Goal: Task Accomplishment & Management: Use online tool/utility

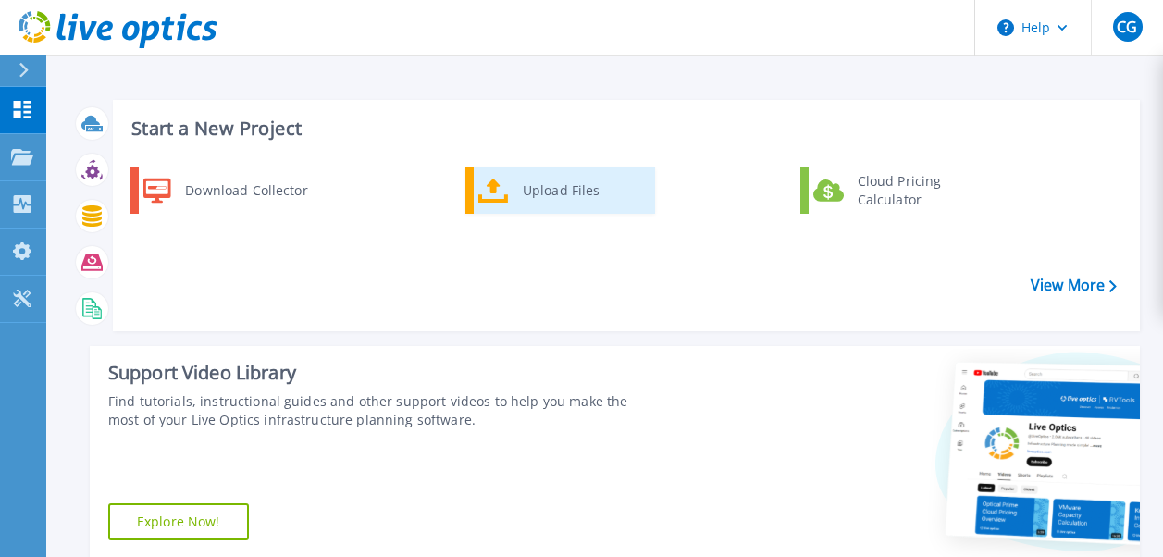
click at [548, 206] on div "Upload Files" at bounding box center [581, 190] width 137 height 37
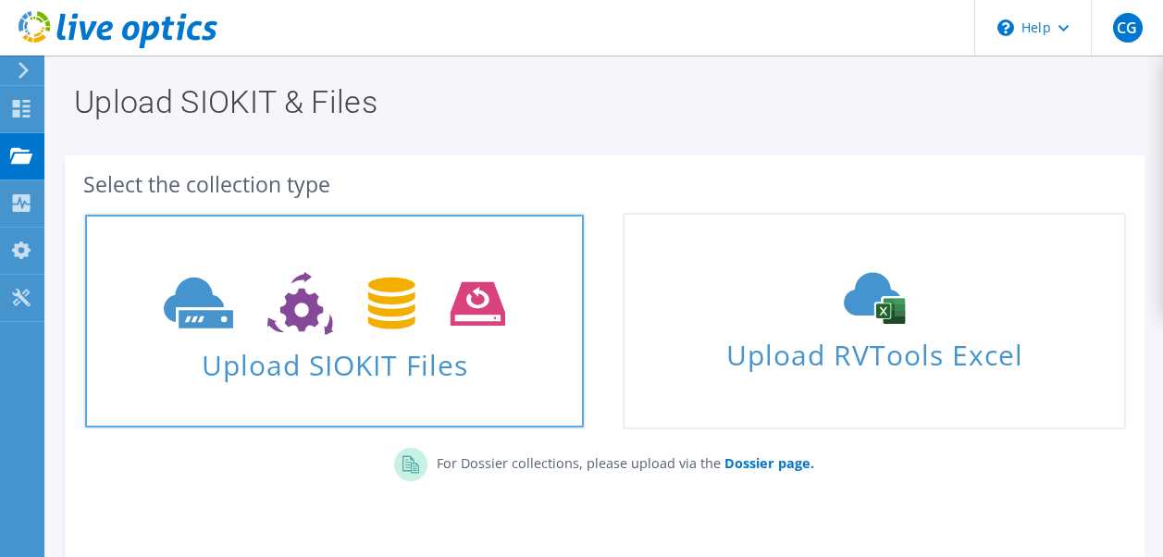
click at [158, 239] on link "Upload SIOKIT Files" at bounding box center [334, 321] width 502 height 216
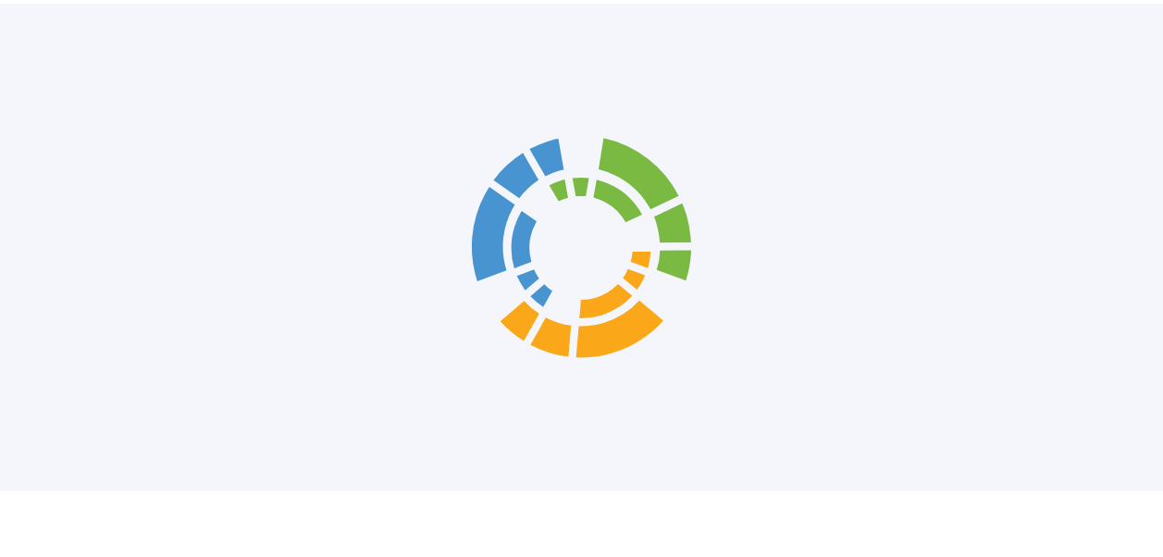
scroll to position [180, 0]
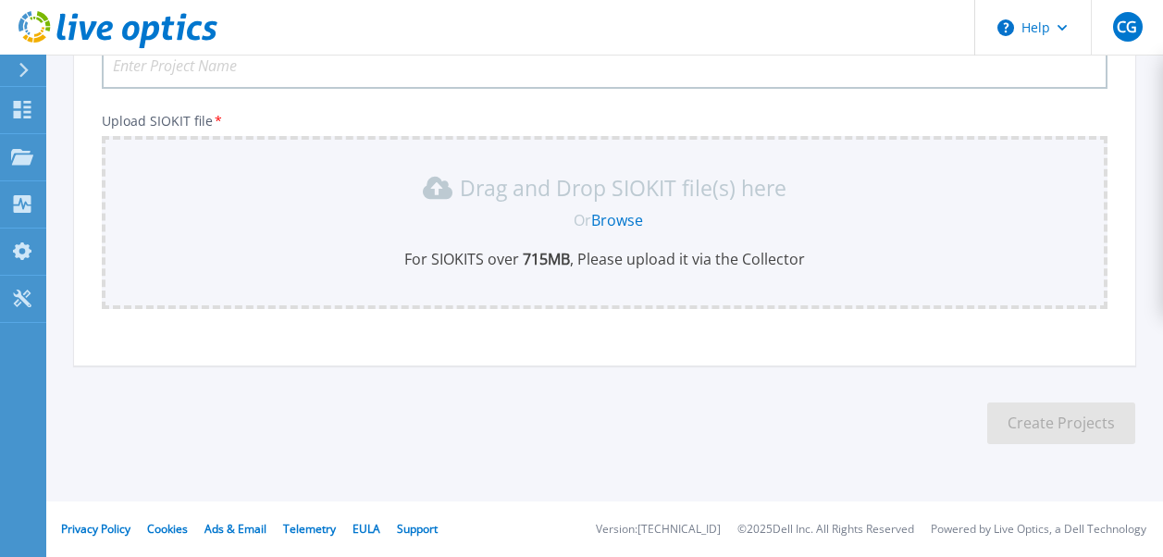
click at [622, 226] on link "Browse" at bounding box center [617, 220] width 52 height 20
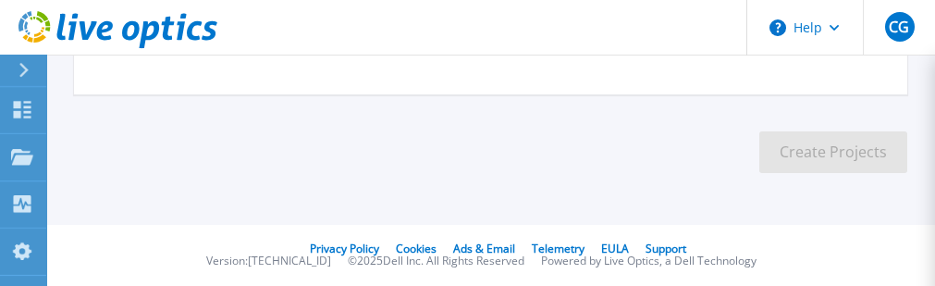
scroll to position [310, 0]
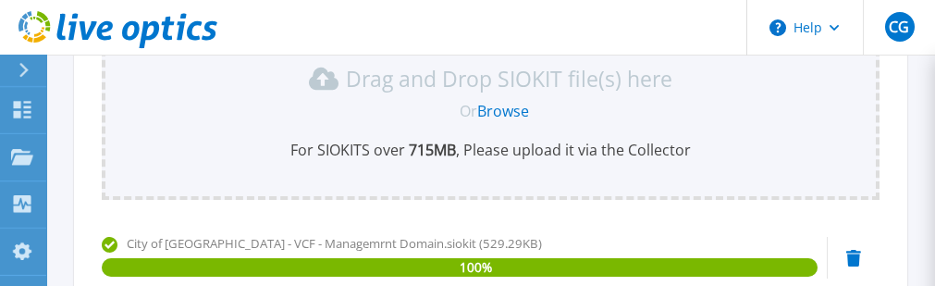
click at [519, 107] on link "Browse" at bounding box center [503, 111] width 52 height 20
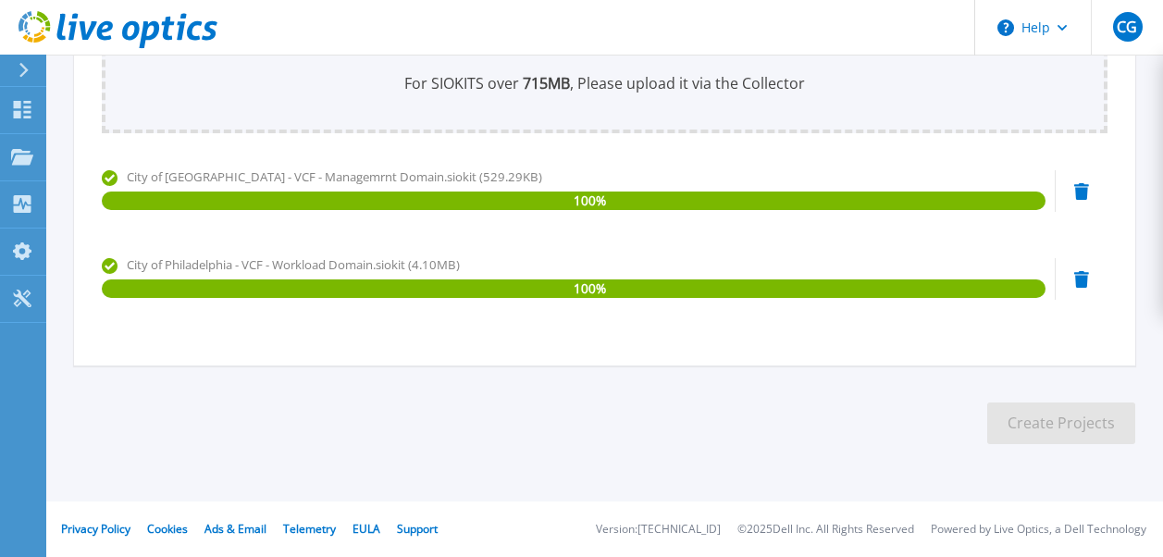
scroll to position [0, 0]
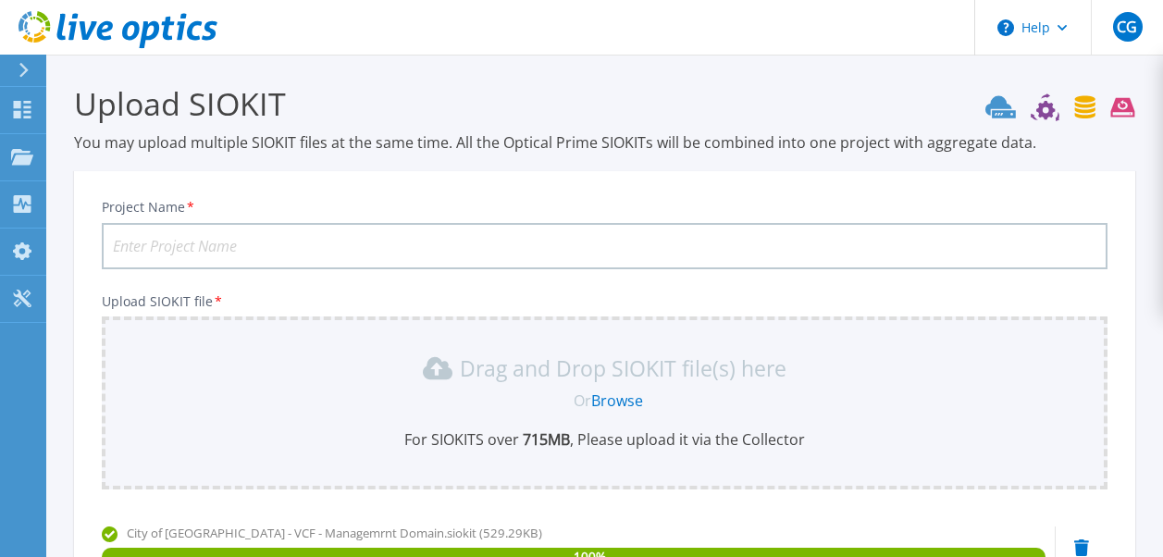
click at [470, 239] on input "Project Name *" at bounding box center [604, 246] width 1005 height 46
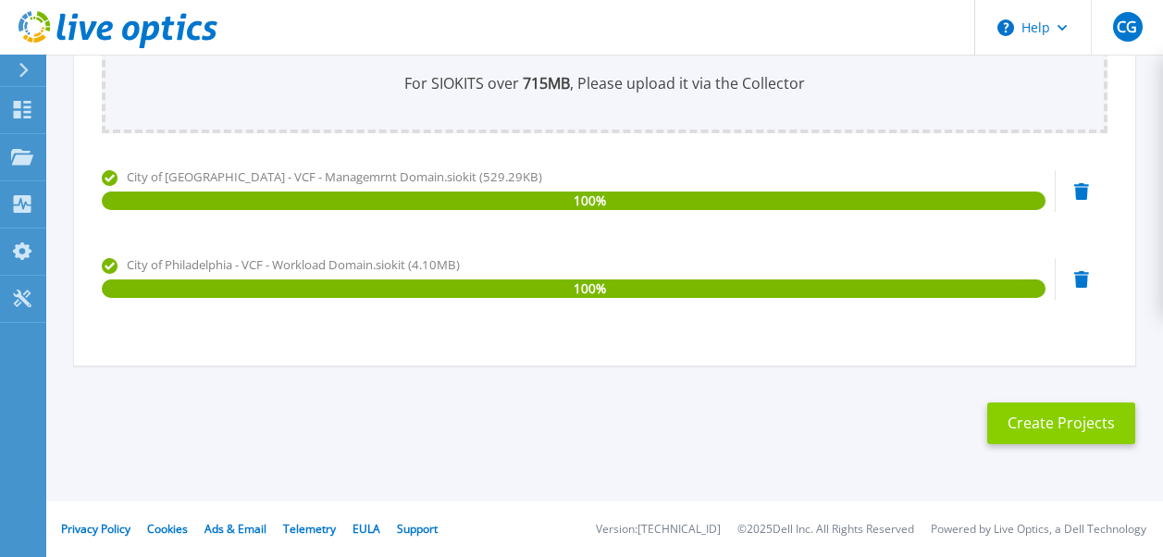
type input "City of Philadelphia VCF both Management and Workload Domains"
click at [1041, 426] on button "Create Projects" at bounding box center [1061, 423] width 148 height 42
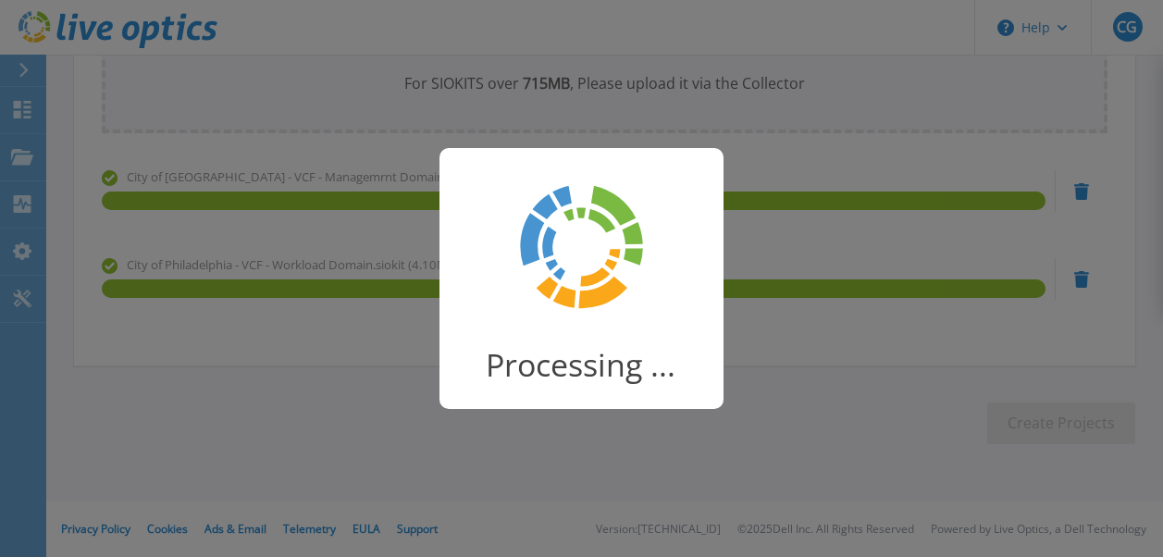
scroll to position [322, 0]
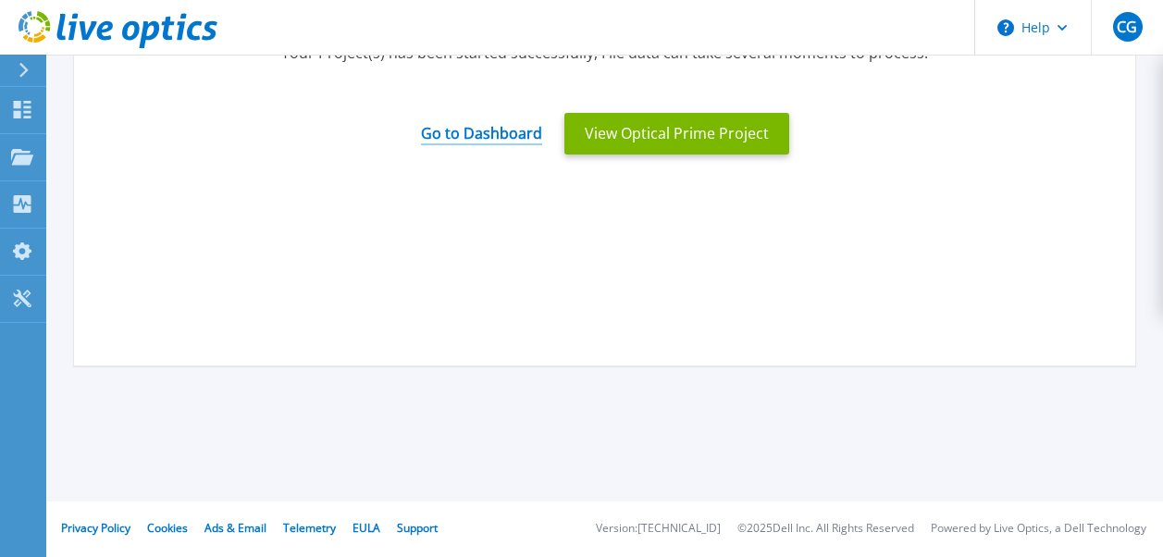
click at [502, 127] on link "Go to Dashboard" at bounding box center [481, 127] width 121 height 36
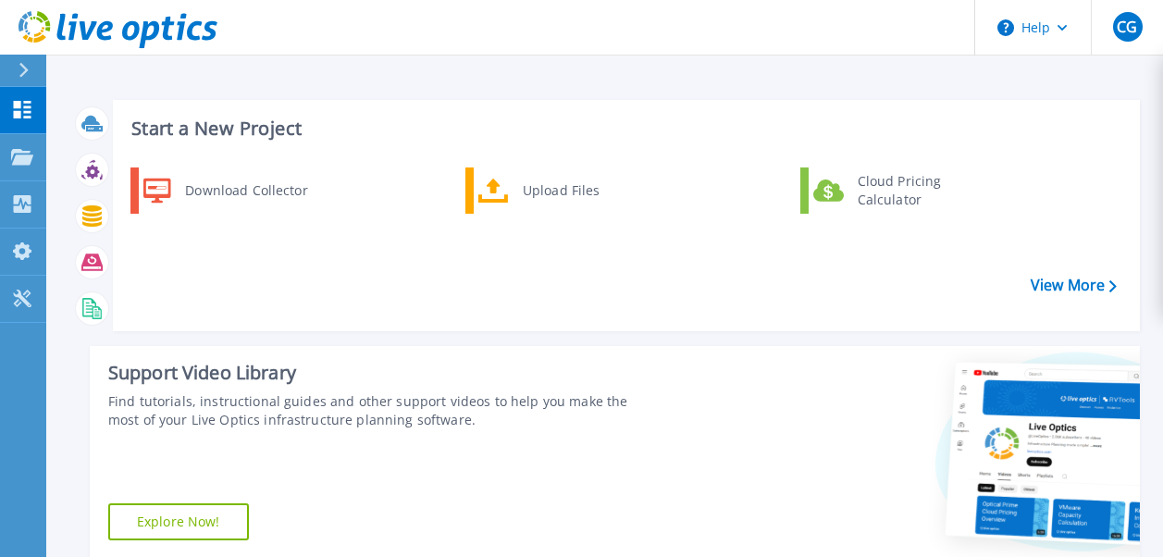
scroll to position [487, 0]
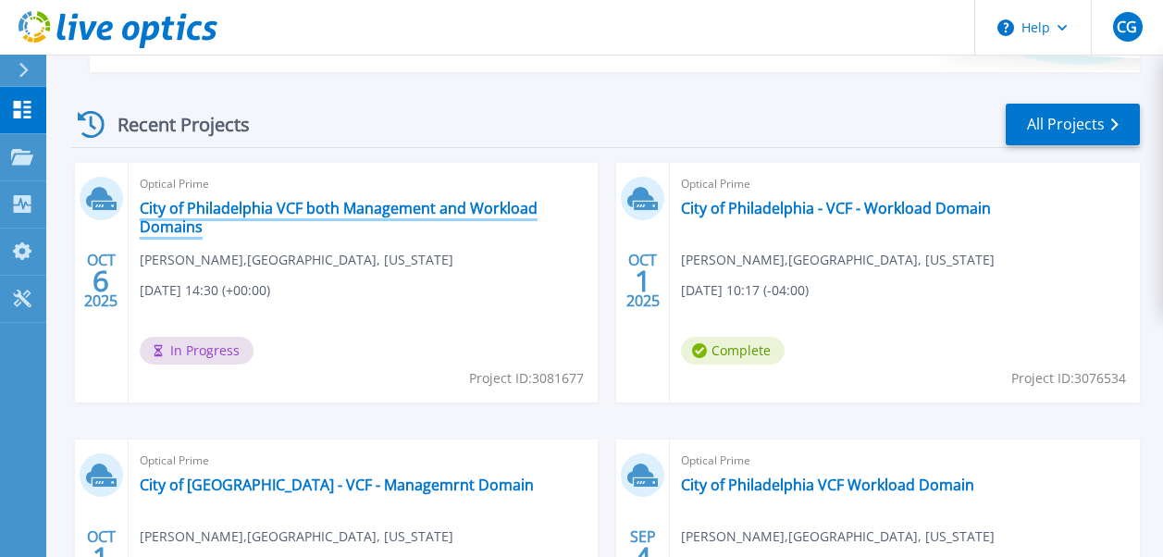
click at [255, 209] on link "City of Philadelphia VCF both Management and Workload Domains" at bounding box center [364, 217] width 448 height 37
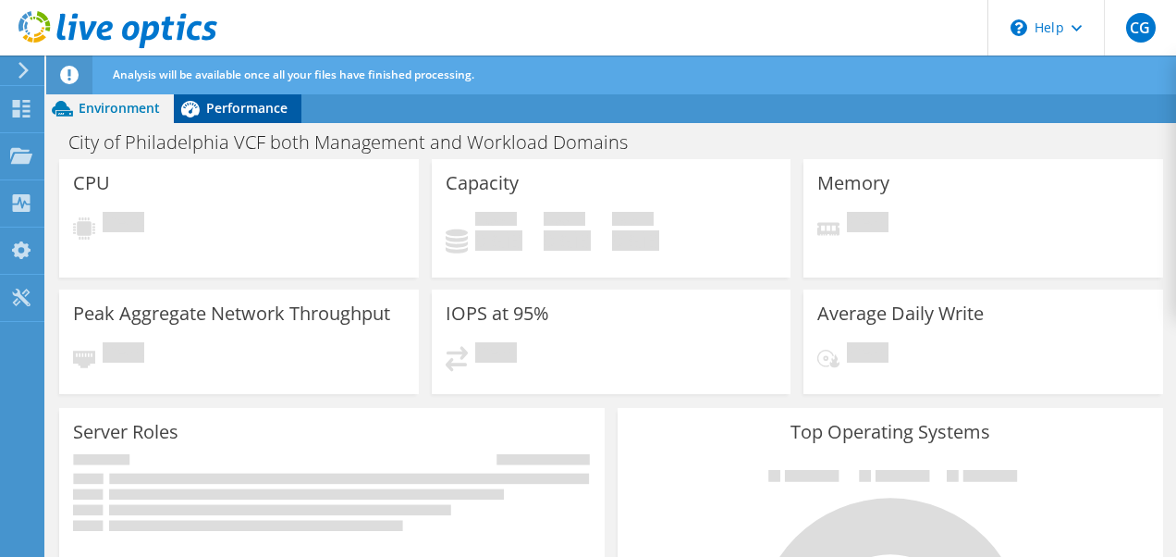
click at [260, 117] on div "Performance" at bounding box center [238, 108] width 128 height 30
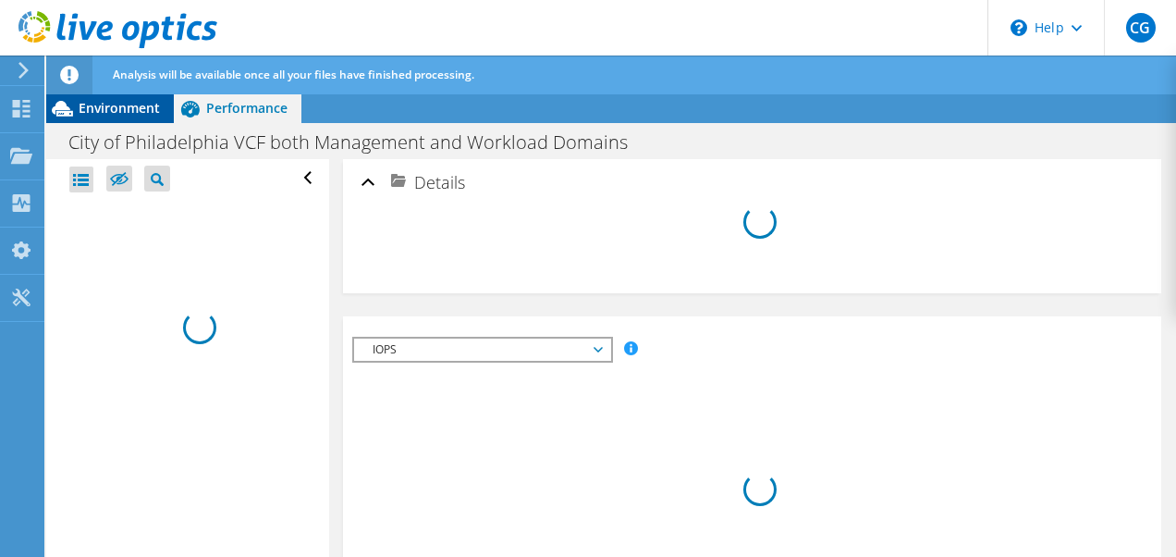
click at [135, 96] on div "Environment" at bounding box center [110, 108] width 128 height 30
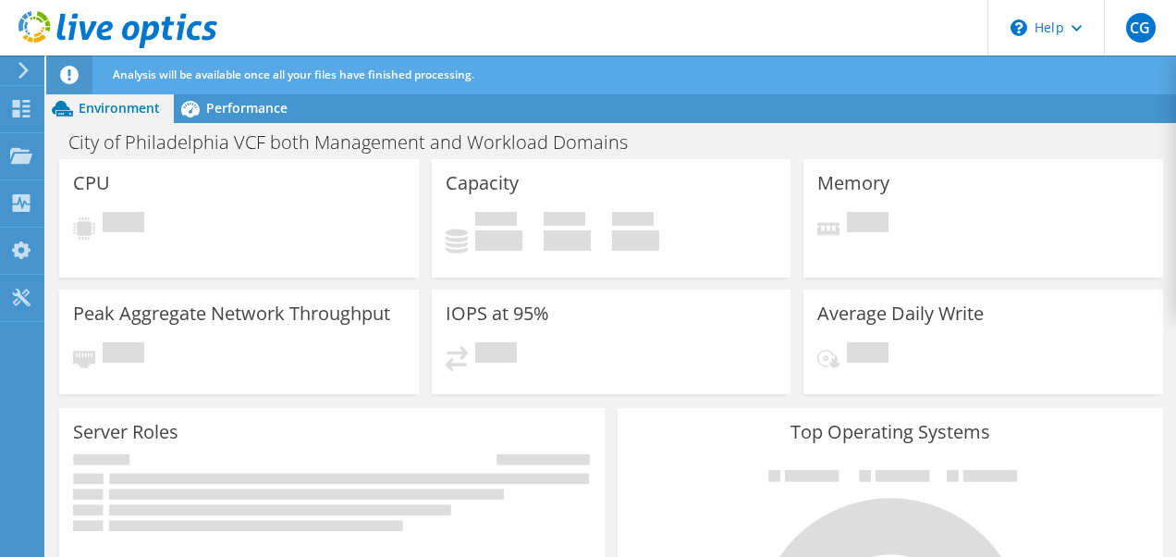
scroll to position [350, 0]
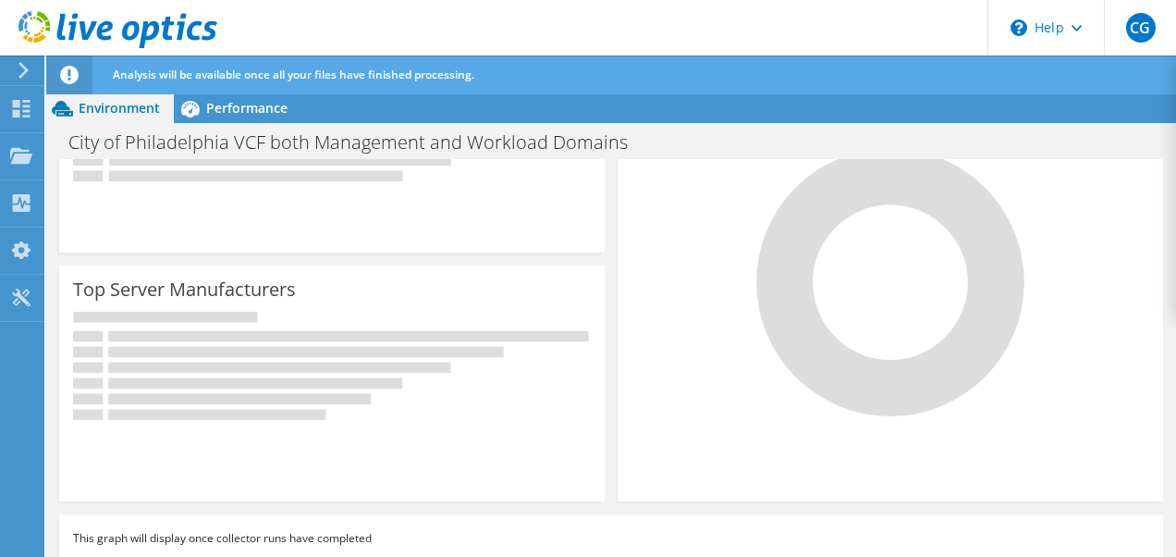
click at [24, 78] on icon at bounding box center [24, 70] width 14 height 17
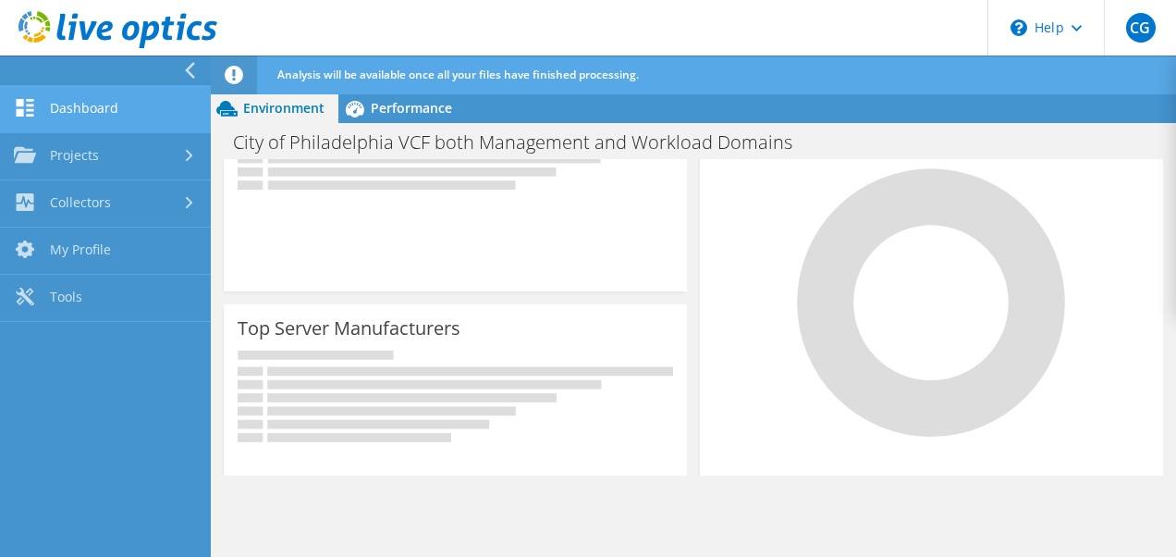
click at [61, 111] on link "Dashboard" at bounding box center [105, 109] width 211 height 47
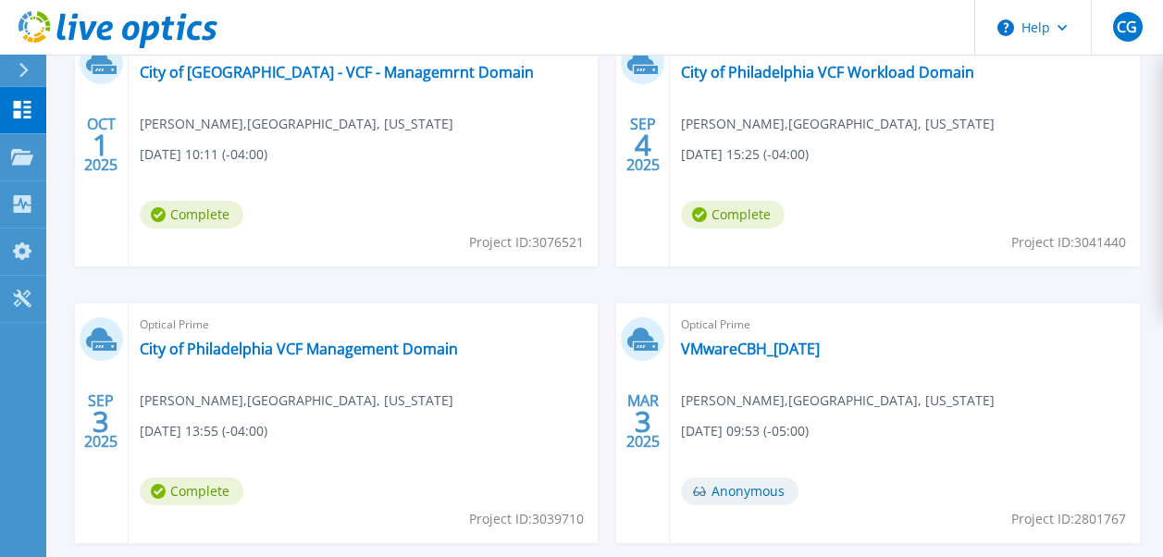
scroll to position [862, 0]
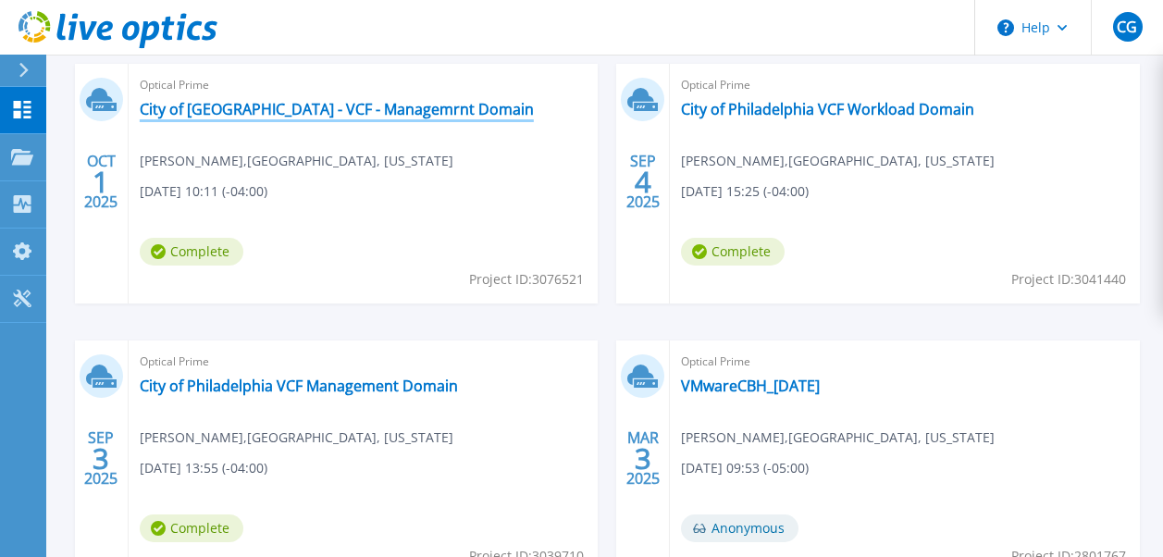
click at [383, 102] on link "City of Philadelphia - VCF - Managemrnt Domain" at bounding box center [337, 109] width 394 height 18
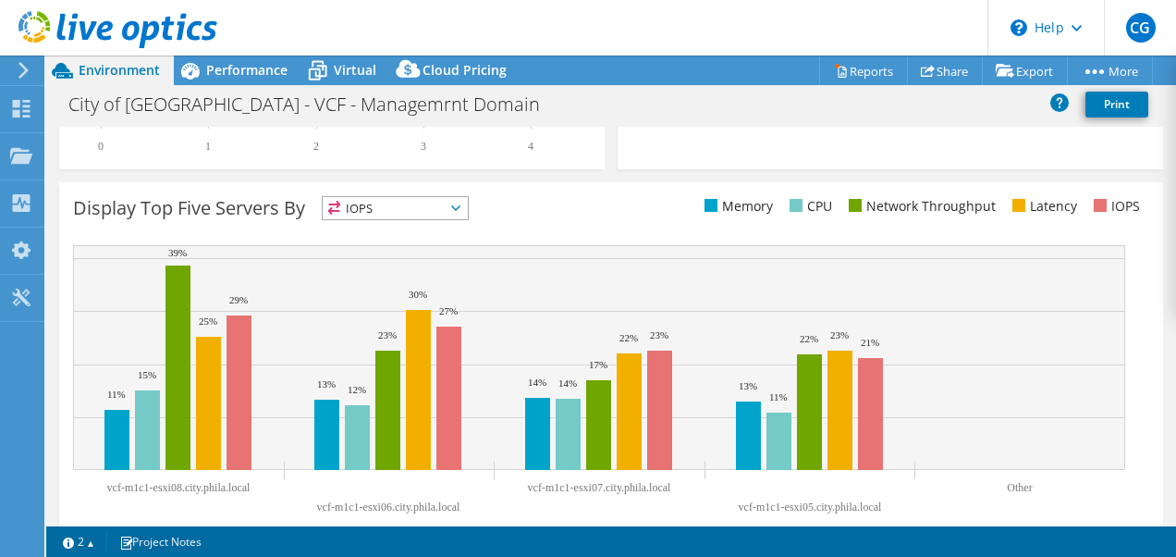
scroll to position [729, 0]
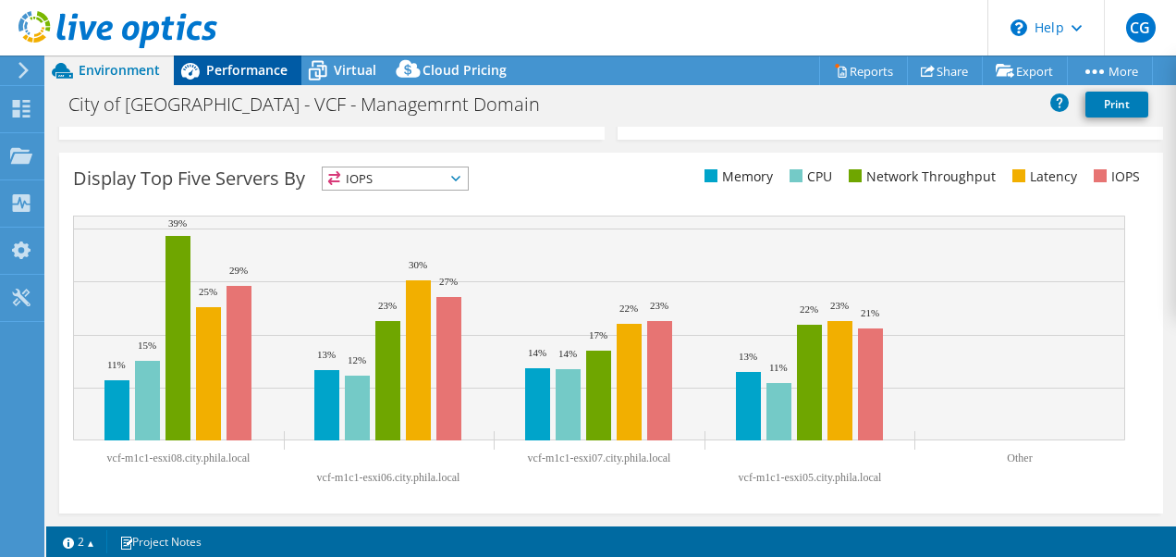
click at [272, 72] on span "Performance" at bounding box center [246, 70] width 81 height 18
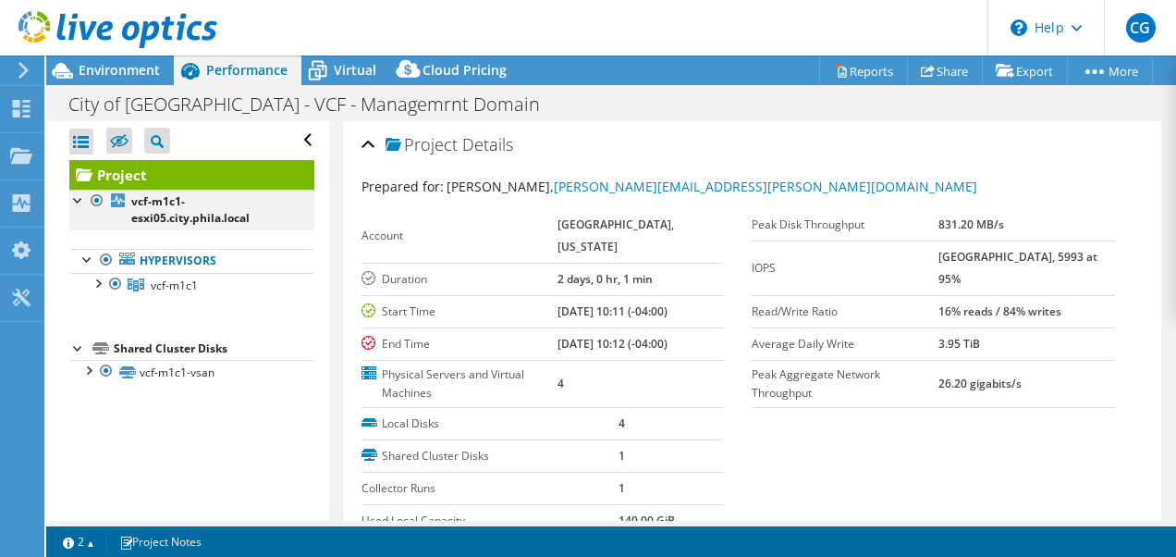
click at [77, 203] on div at bounding box center [78, 199] width 18 height 18
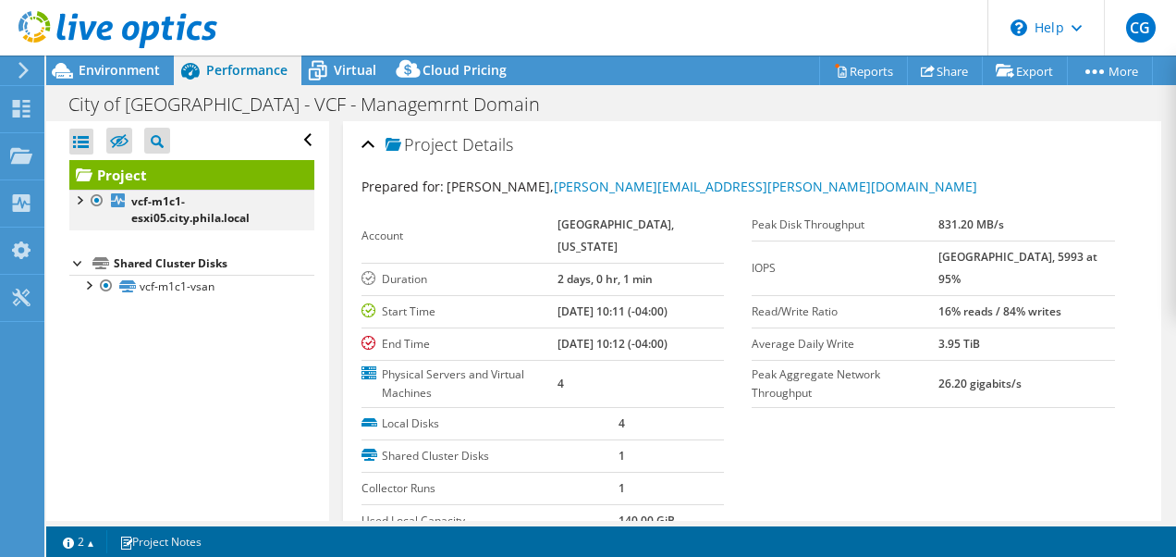
click at [77, 203] on div at bounding box center [78, 199] width 18 height 18
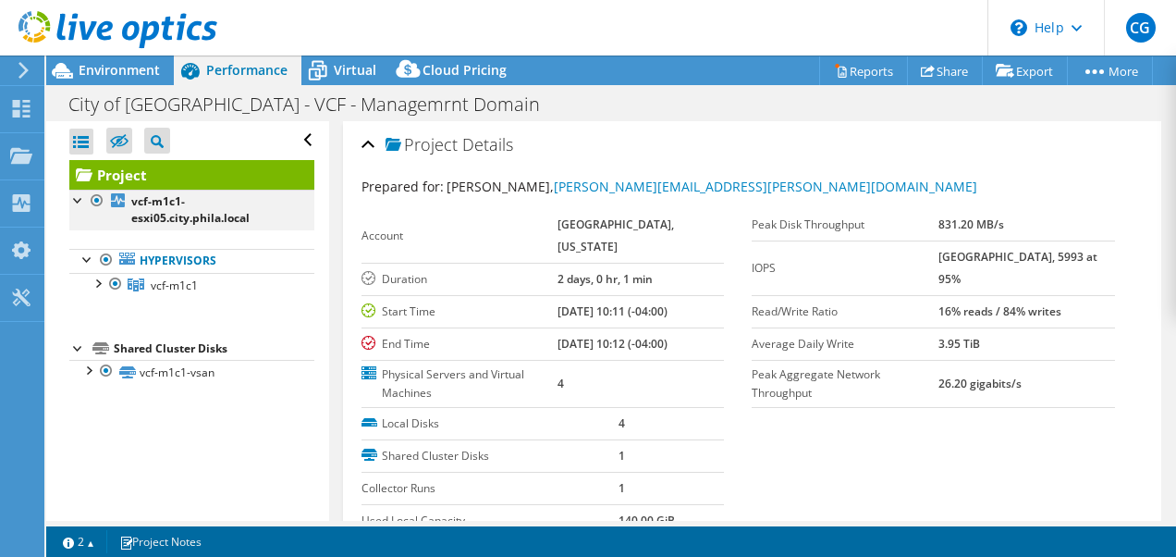
click at [77, 203] on div at bounding box center [78, 199] width 18 height 18
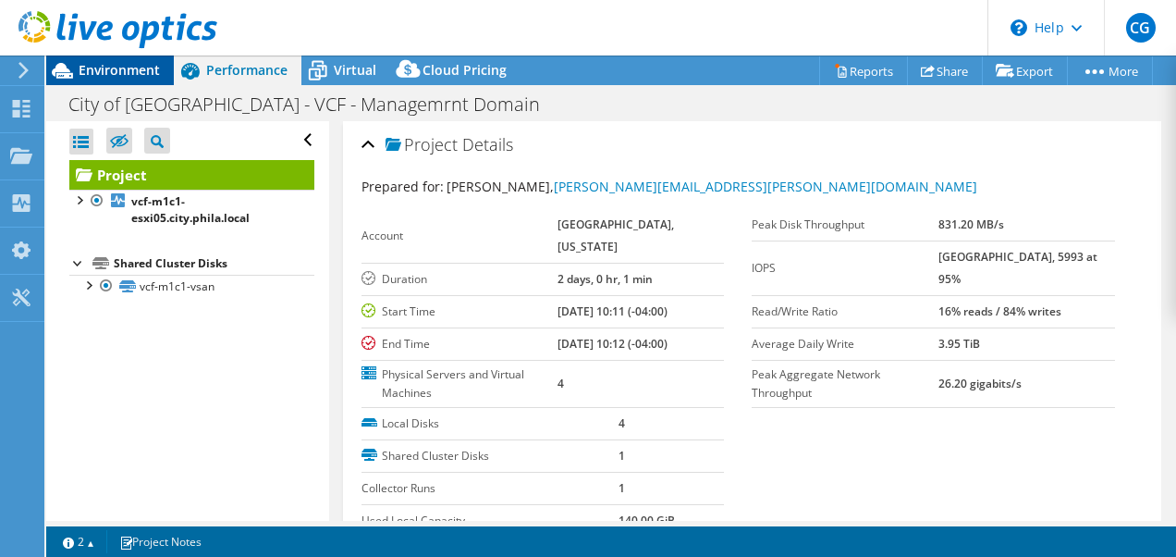
click at [125, 74] on span "Environment" at bounding box center [119, 70] width 81 height 18
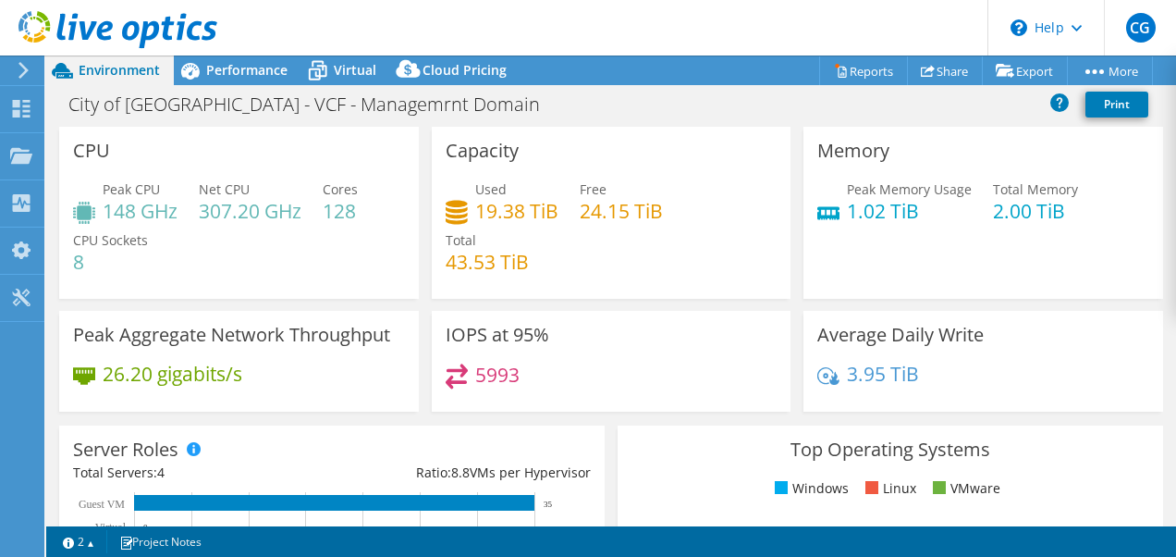
click at [25, 65] on icon at bounding box center [24, 70] width 14 height 17
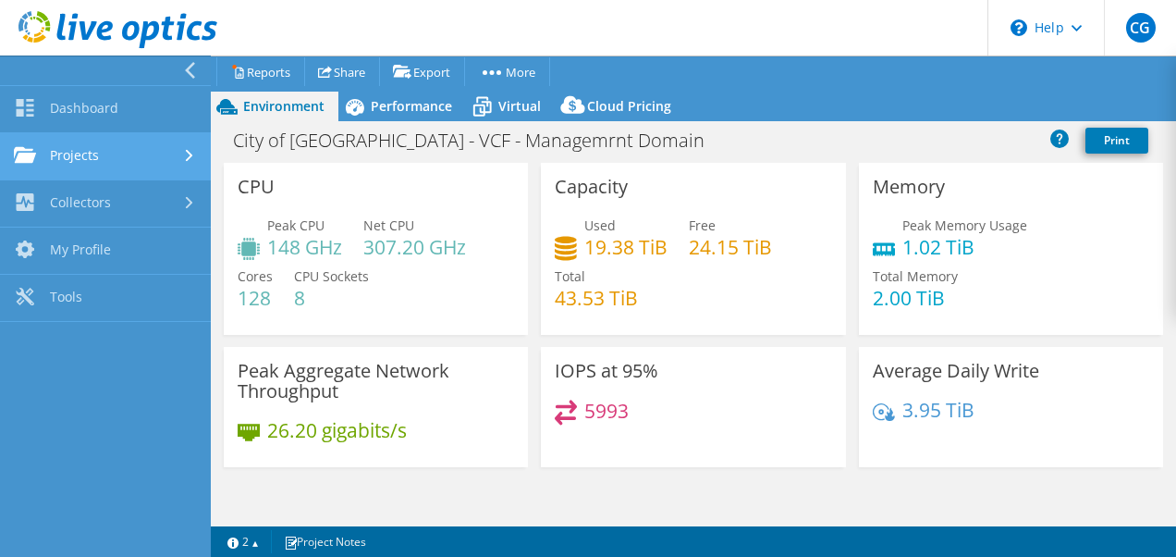
click at [111, 146] on link "Projects" at bounding box center [105, 156] width 211 height 47
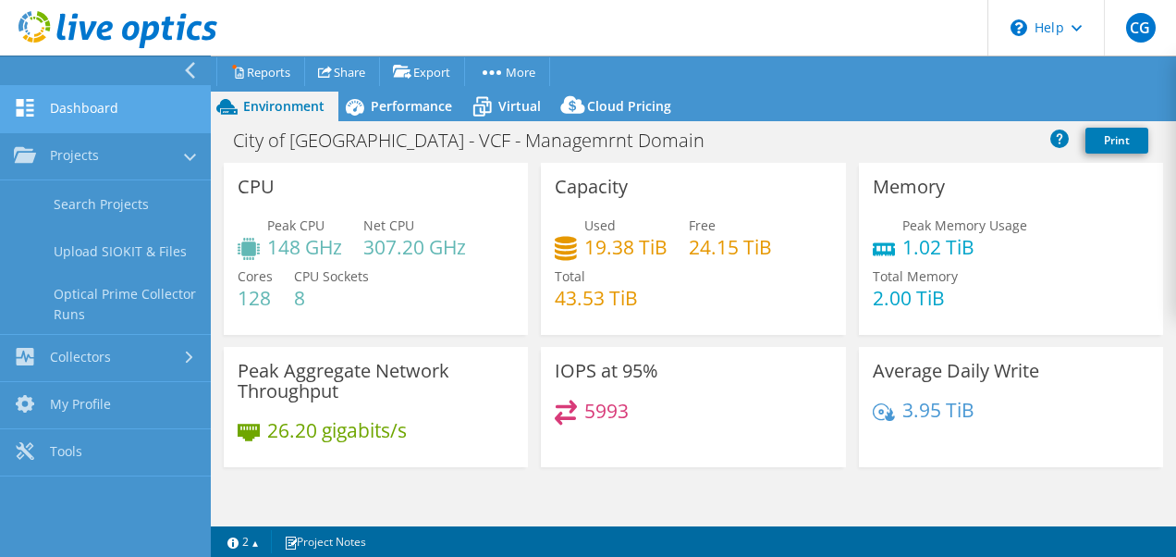
click at [81, 116] on link "Dashboard" at bounding box center [105, 109] width 211 height 47
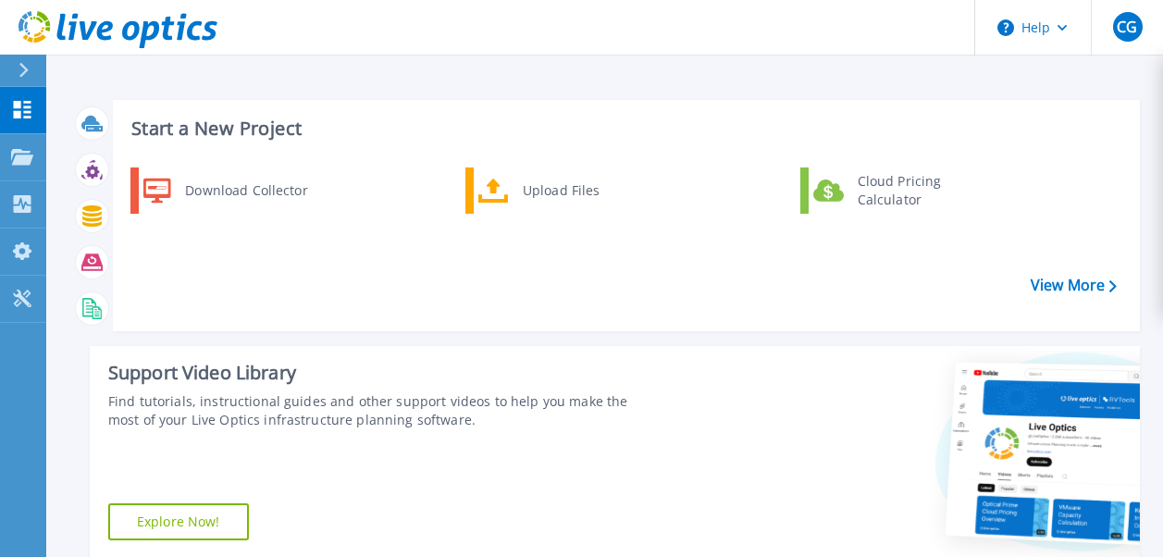
scroll to position [487, 0]
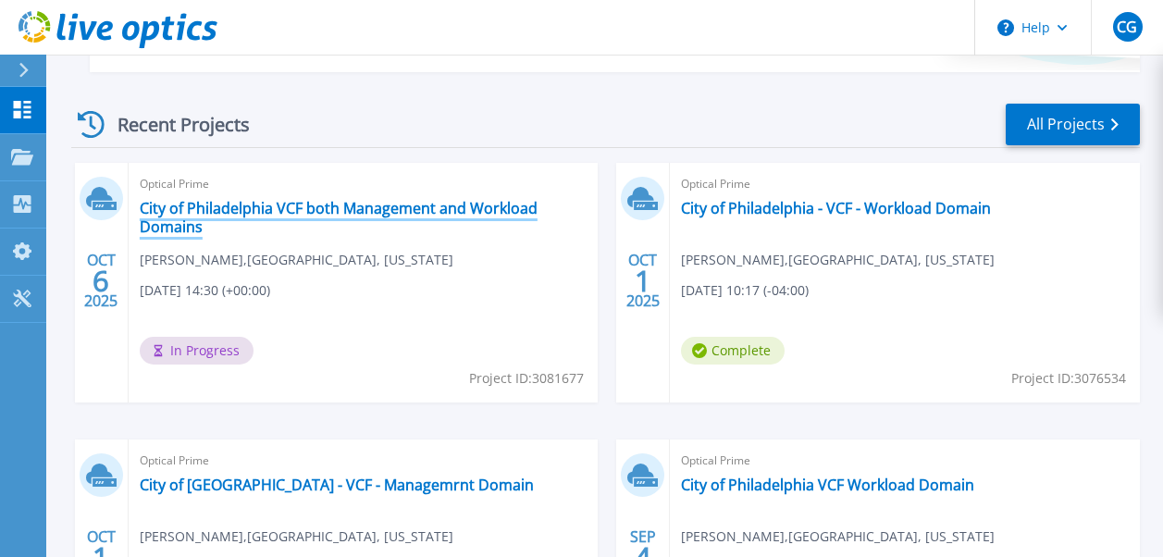
click at [389, 228] on link "City of Philadelphia VCF both Management and Workload Domains" at bounding box center [364, 217] width 448 height 37
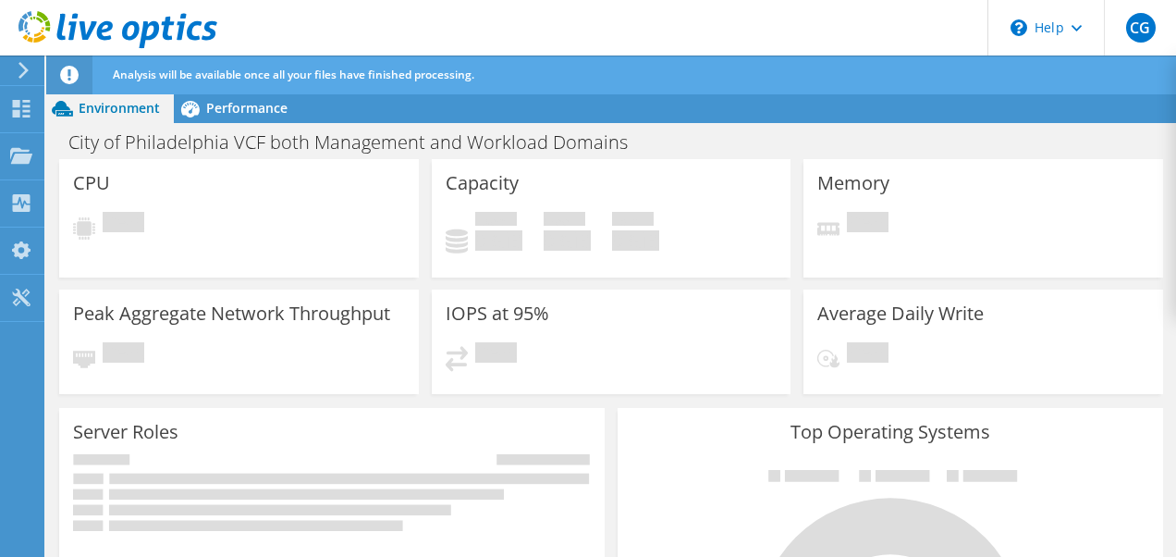
scroll to position [350, 0]
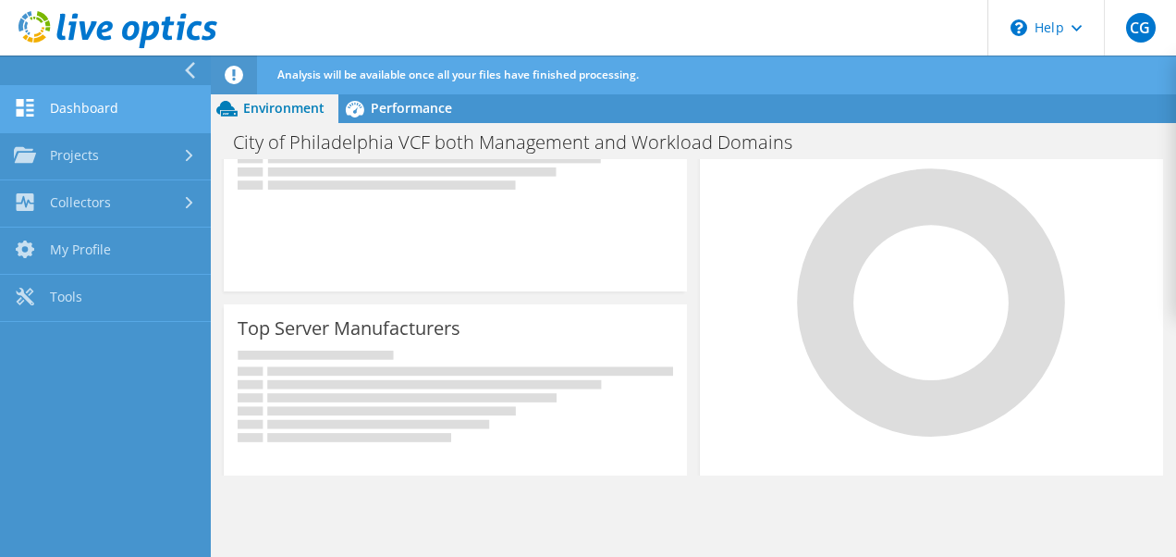
click at [97, 111] on link "Dashboard" at bounding box center [105, 109] width 211 height 47
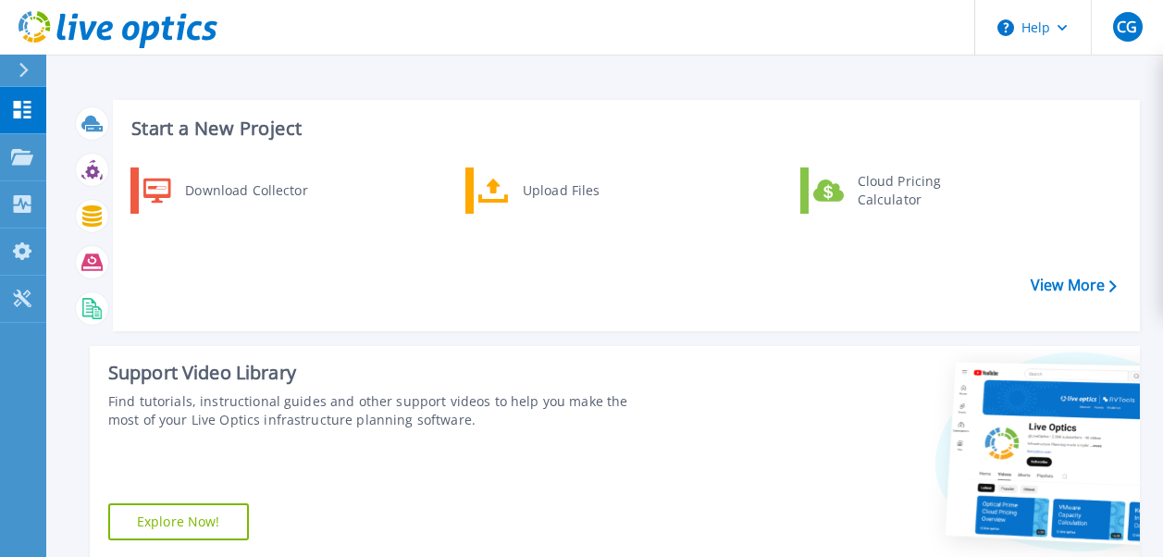
scroll to position [487, 0]
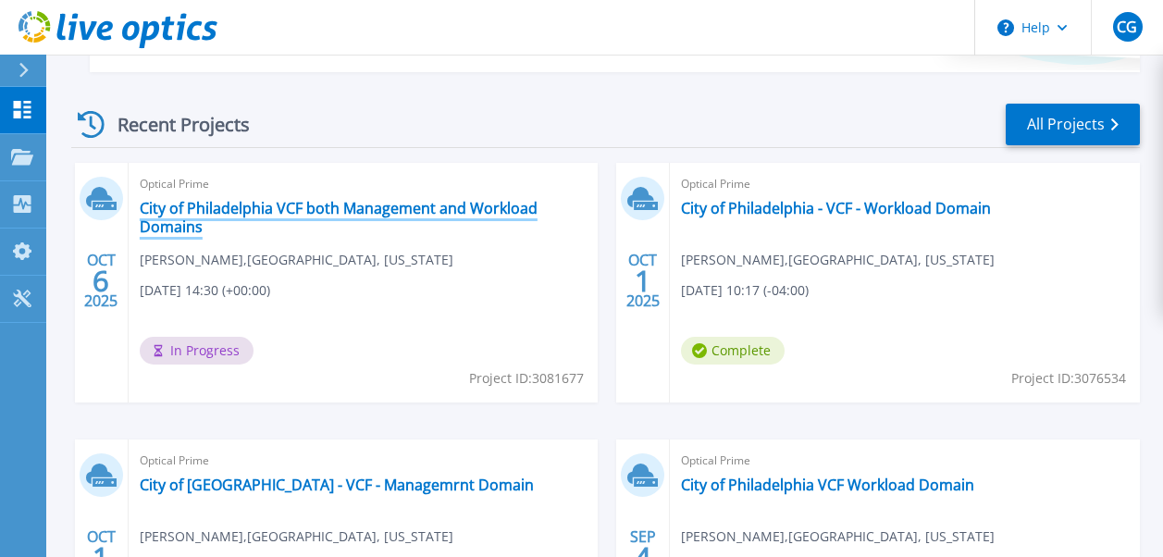
click at [276, 207] on link "City of Philadelphia VCF both Management and Workload Domains" at bounding box center [364, 217] width 448 height 37
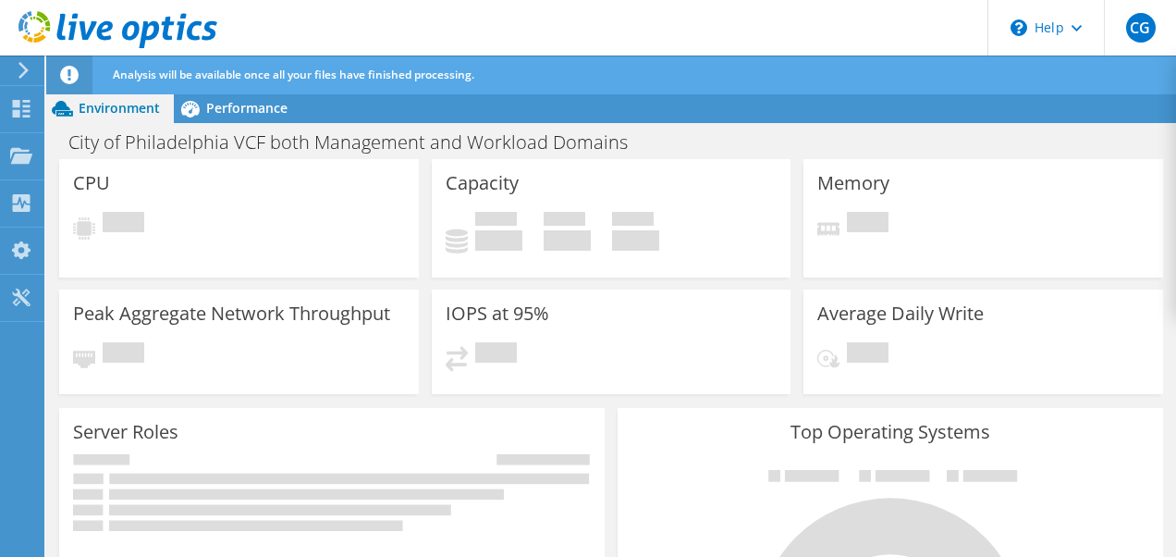
scroll to position [350, 0]
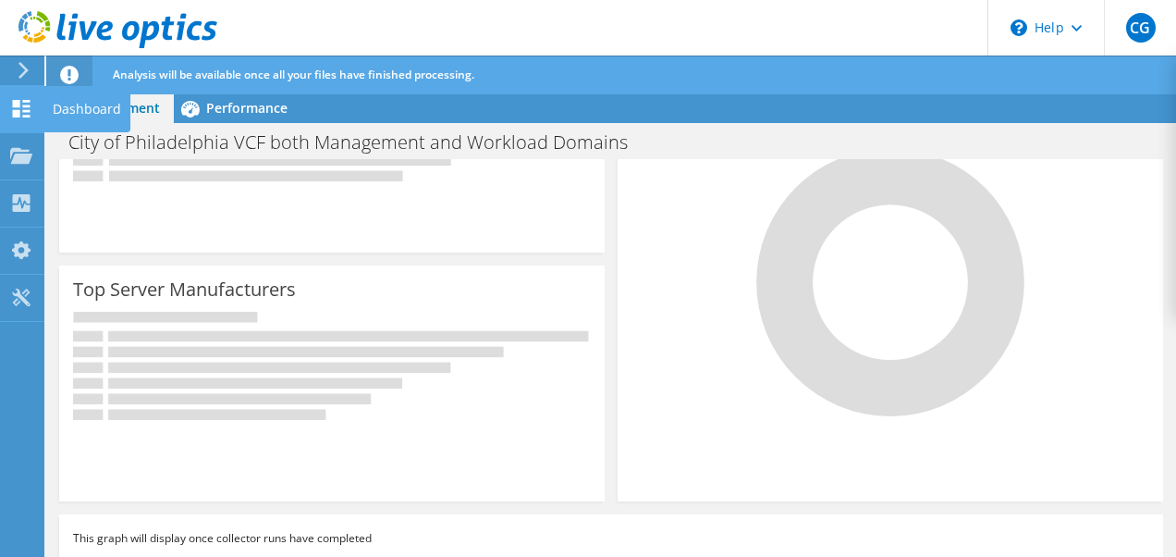
click at [27, 105] on use at bounding box center [22, 109] width 18 height 18
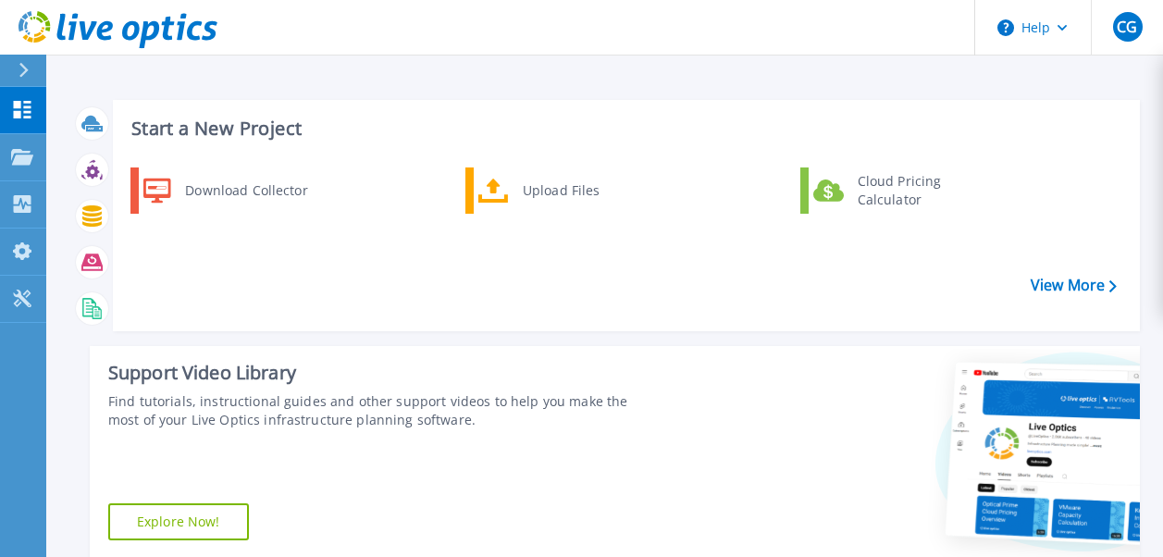
scroll to position [487, 0]
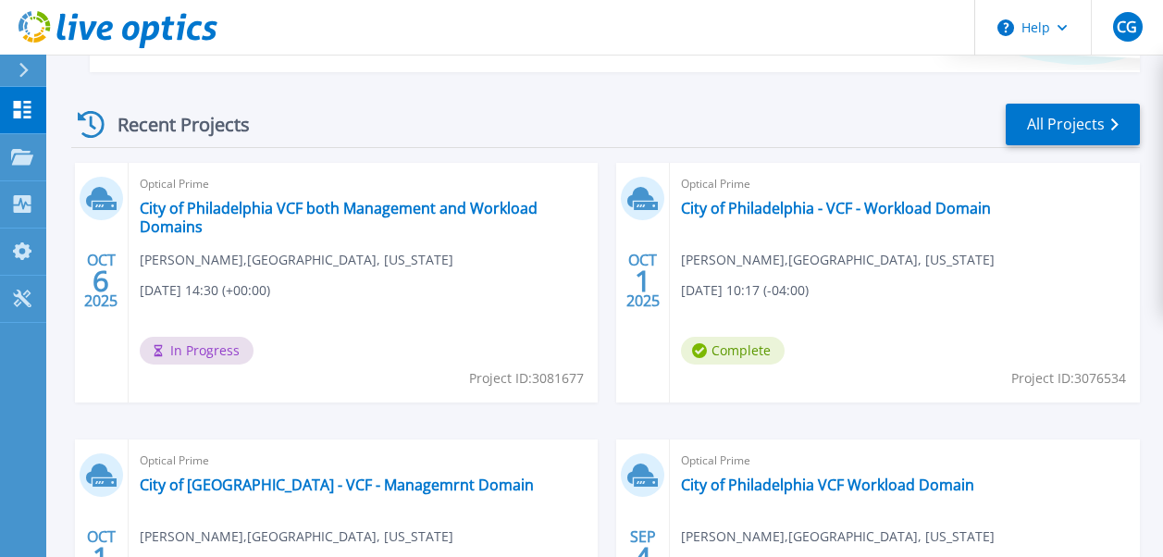
click at [224, 354] on span "In Progress" at bounding box center [197, 351] width 114 height 28
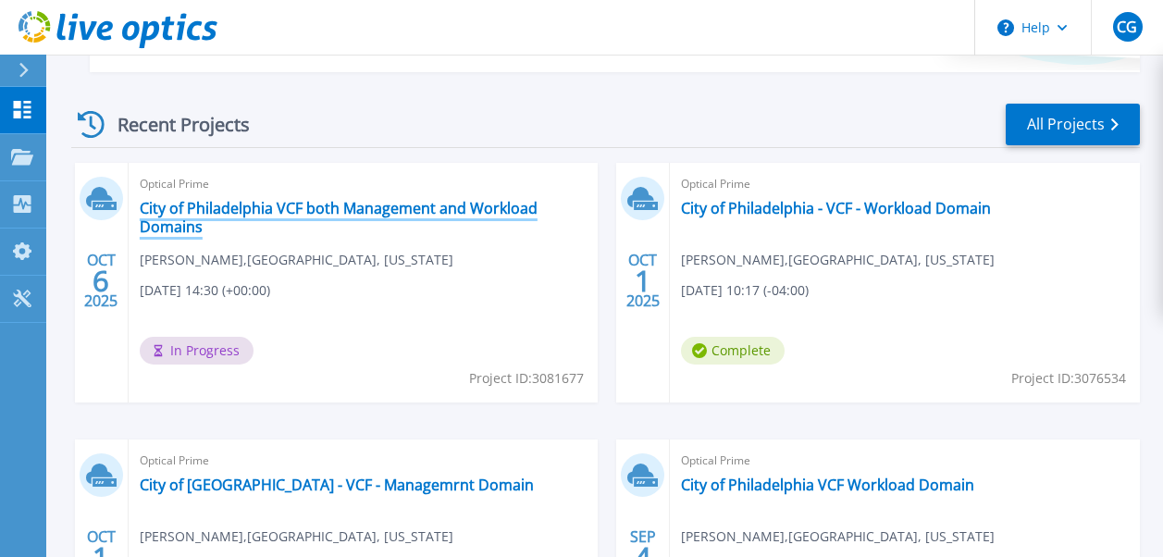
click at [270, 207] on link "City of Philadelphia VCF both Management and Workload Domains" at bounding box center [364, 217] width 448 height 37
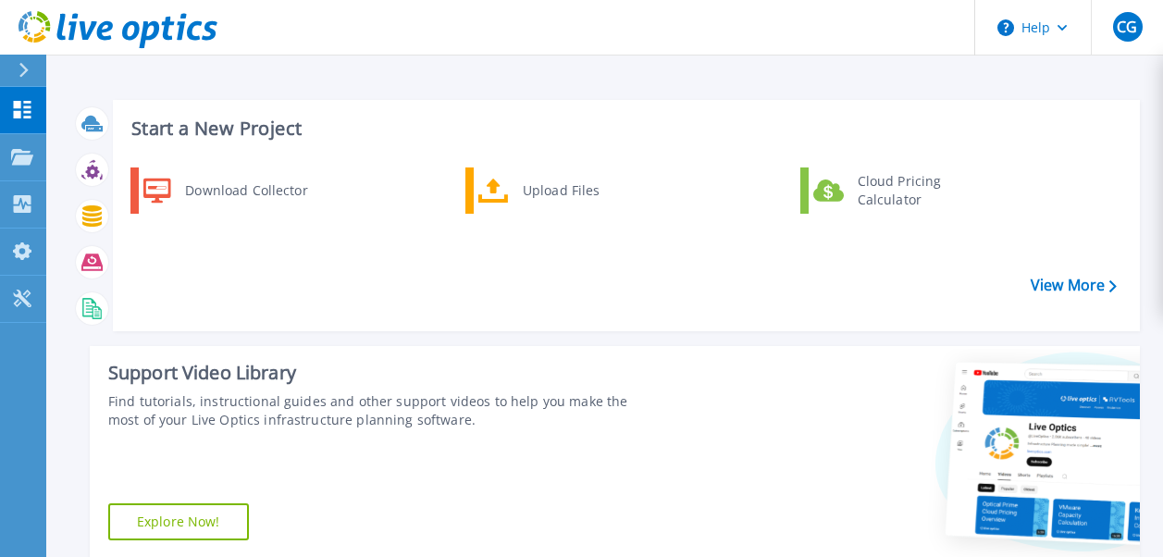
scroll to position [487, 0]
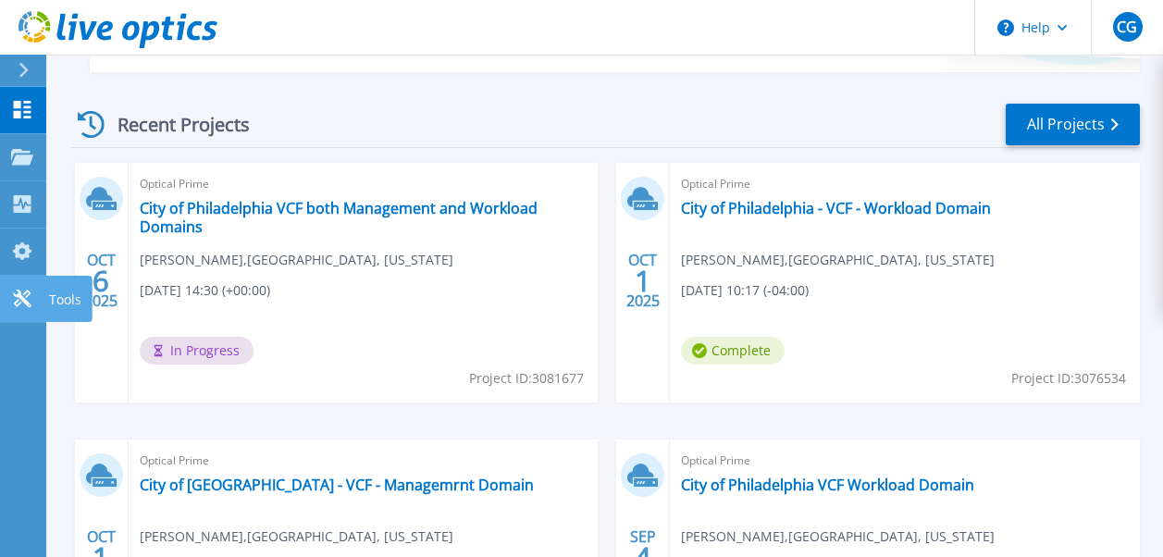
click at [23, 293] on icon at bounding box center [22, 298] width 22 height 18
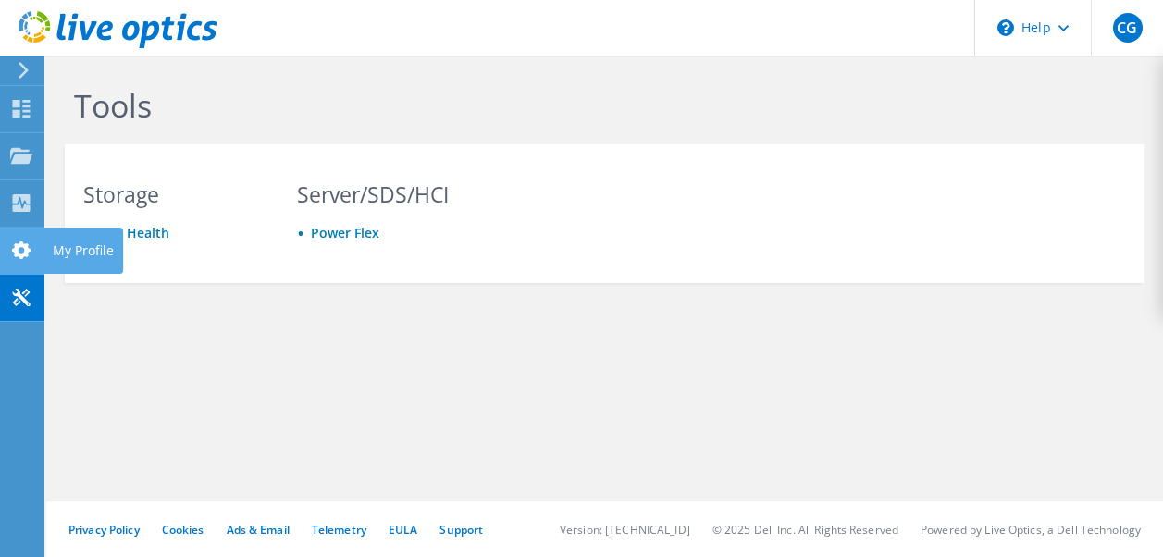
click at [31, 261] on div at bounding box center [21, 252] width 22 height 20
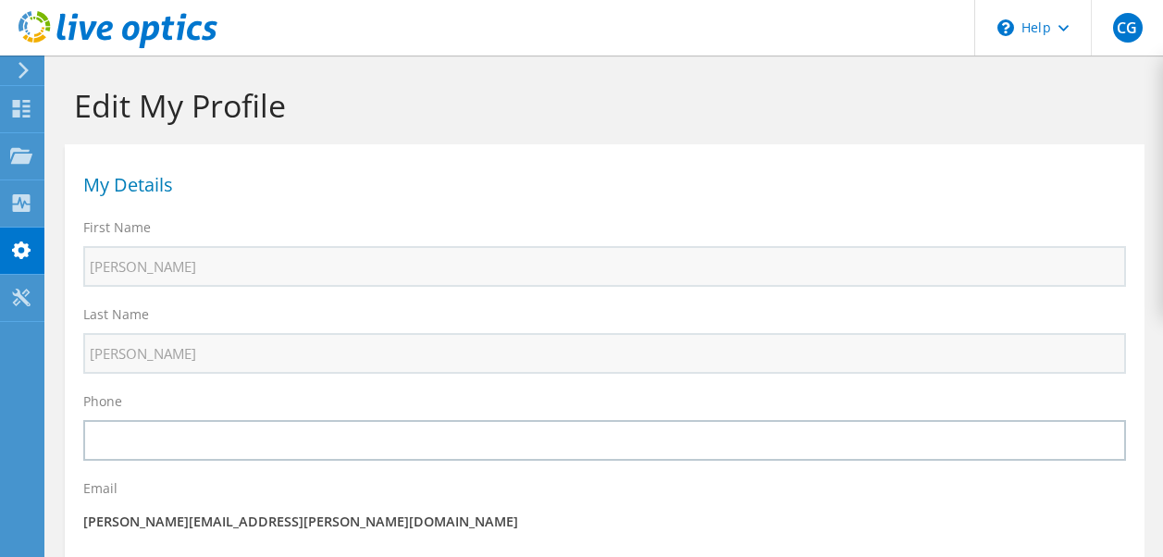
select select "224"
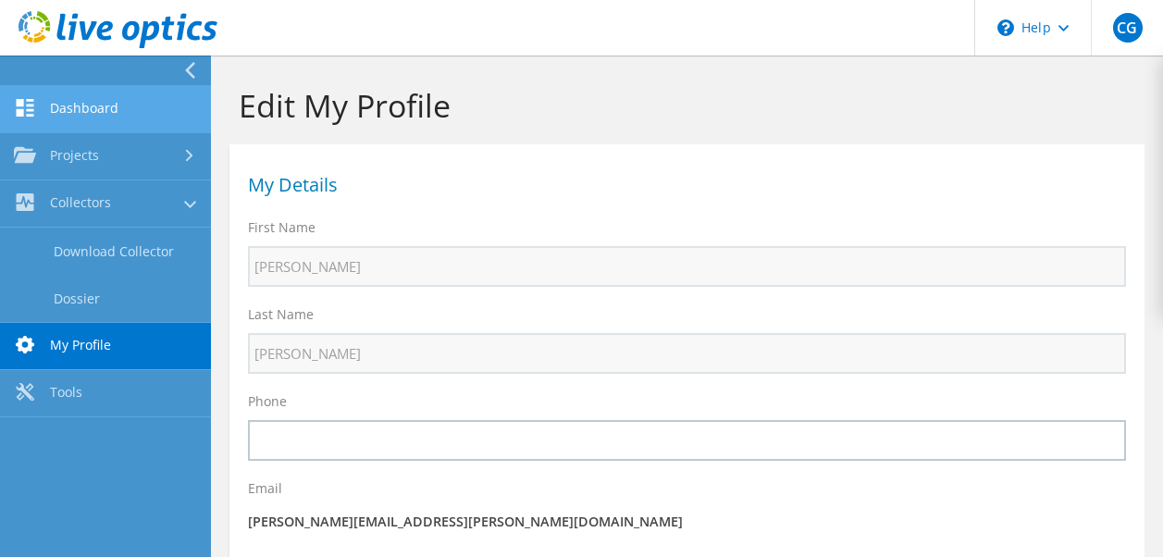
click at [78, 115] on link "Dashboard" at bounding box center [105, 109] width 211 height 47
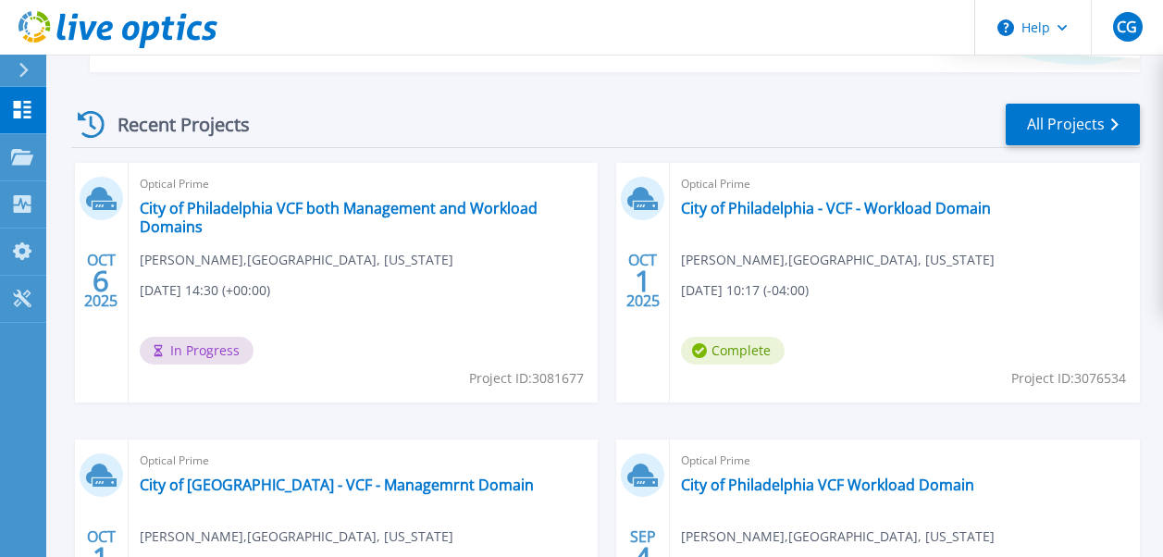
scroll to position [973, 0]
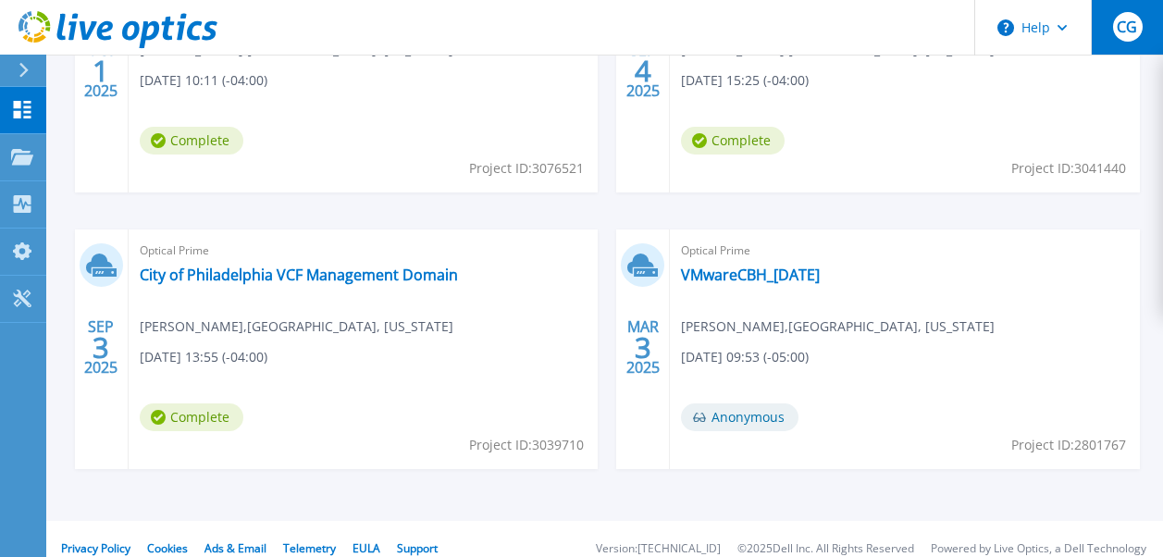
click at [1124, 37] on div "CG" at bounding box center [1128, 27] width 30 height 30
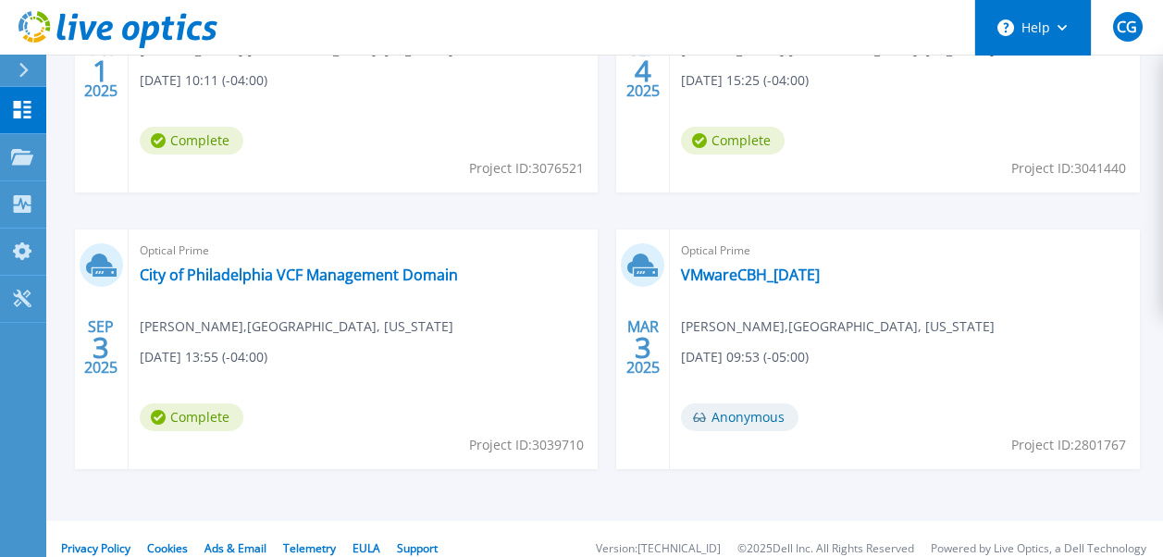
click at [1064, 18] on button "Help" at bounding box center [1033, 27] width 116 height 55
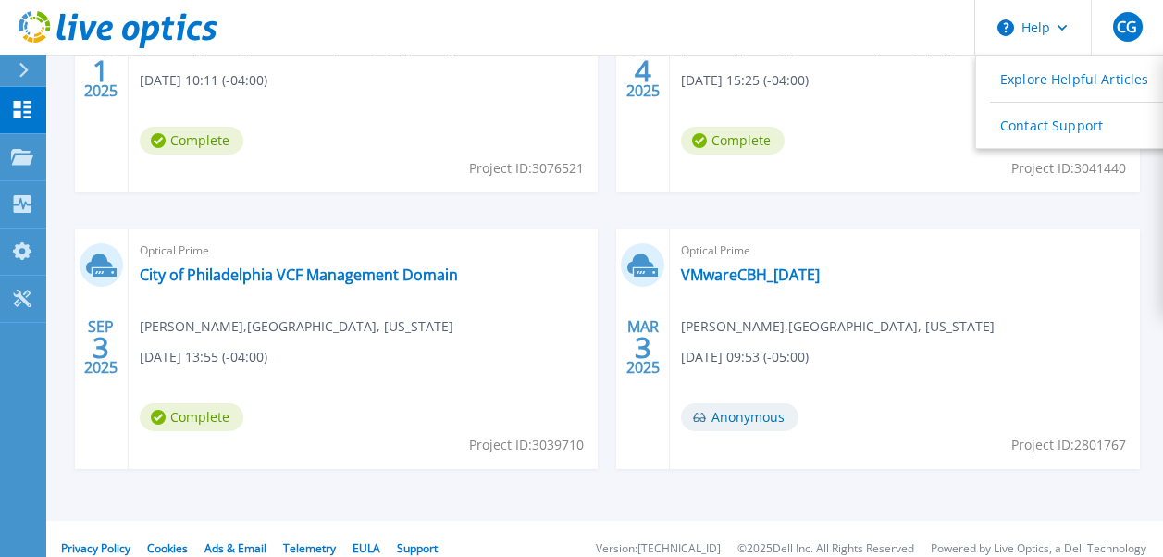
scroll to position [487, 0]
